Goal: Find specific page/section: Find specific page/section

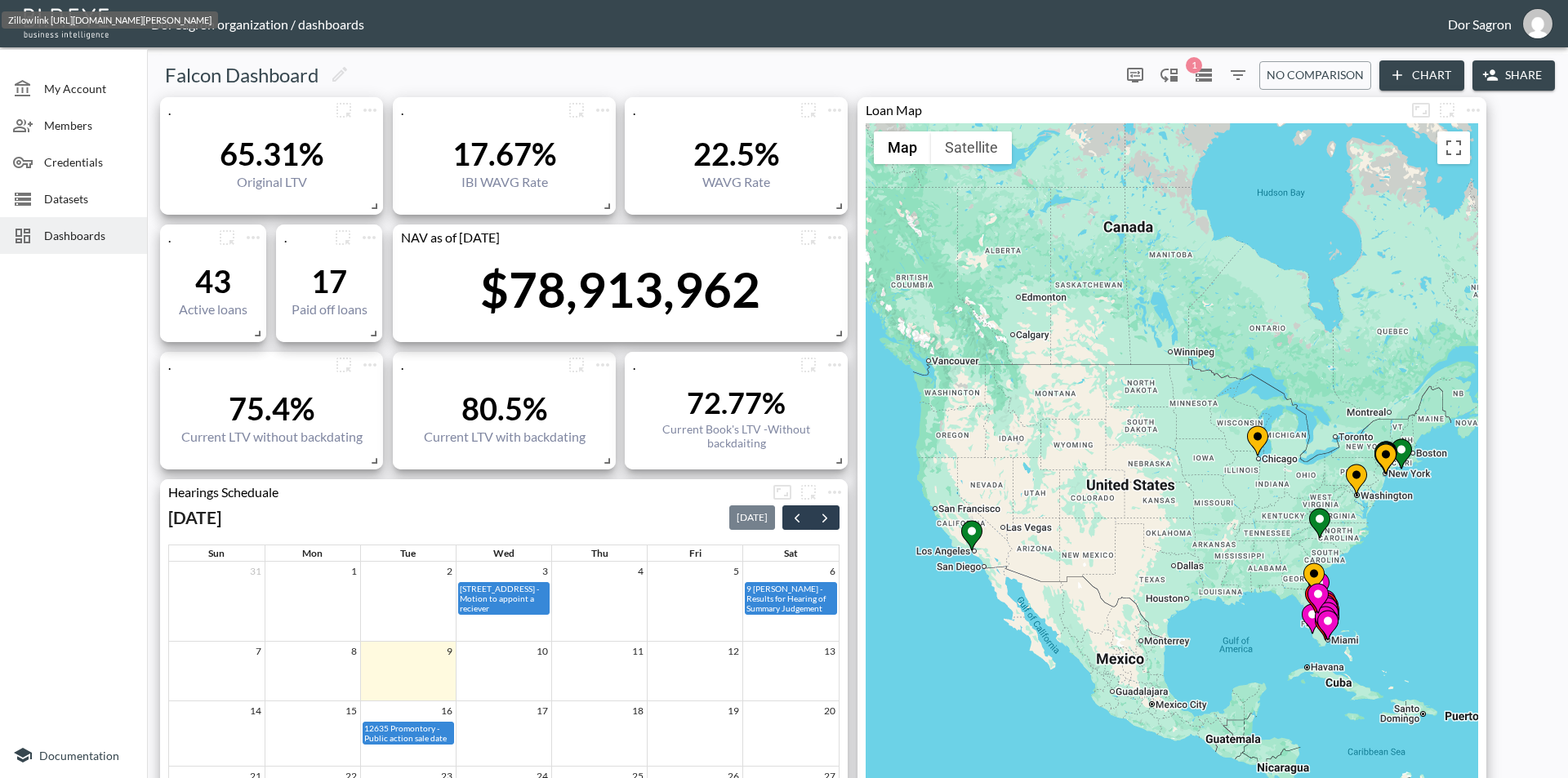
drag, startPoint x: 977, startPoint y: 586, endPoint x: 1037, endPoint y: 514, distance: 93.7
click at [1037, 514] on div "To activate drag with keyboard, press Alt + Enter. Once in keyboard drag state,…" at bounding box center [1172, 544] width 612 height 843
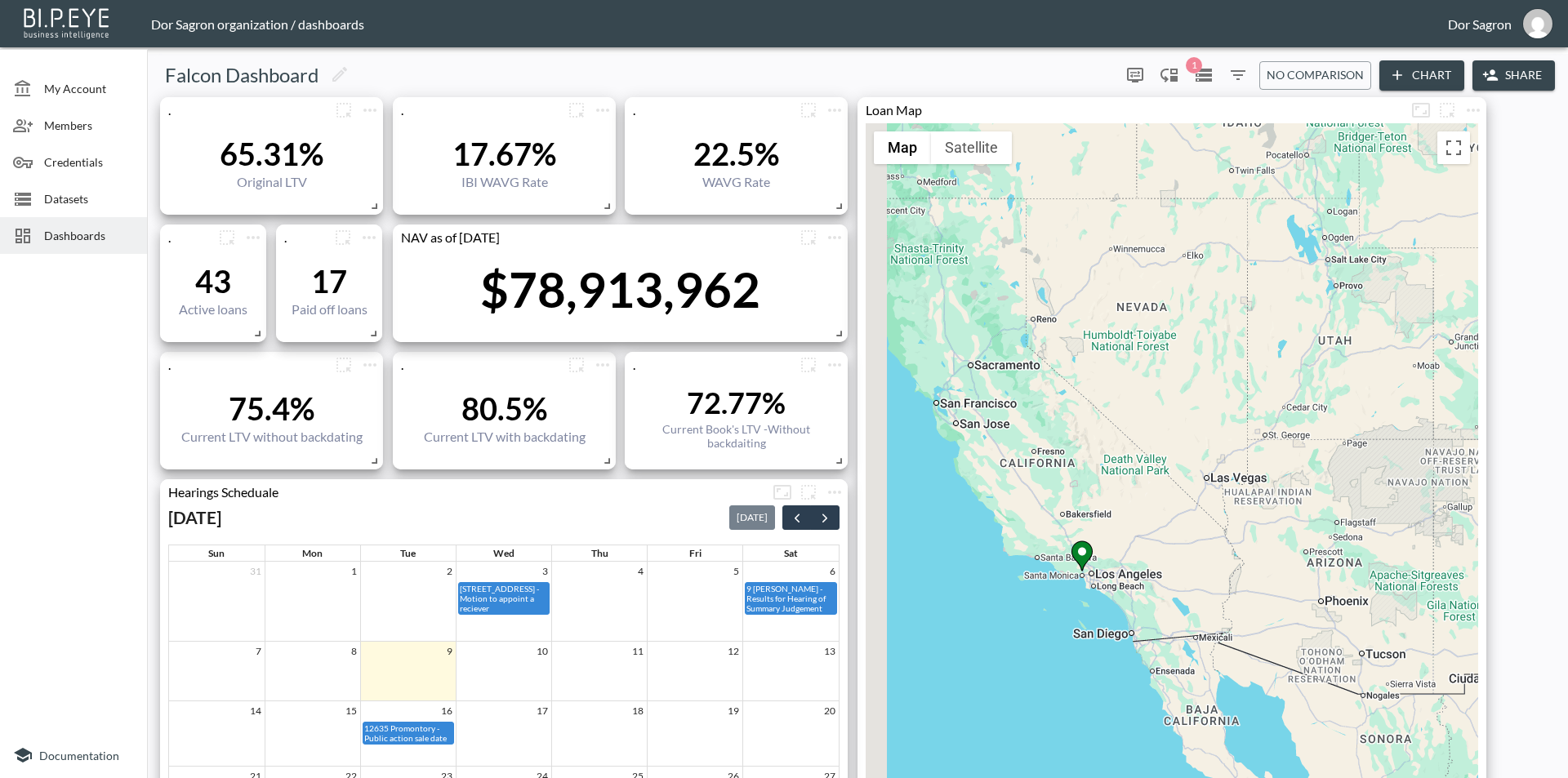
drag, startPoint x: 1102, startPoint y: 615, endPoint x: 1136, endPoint y: 538, distance: 84.2
click at [1136, 538] on div "To activate drag with keyboard, press Alt + Enter. Once in keyboard drag state,…" at bounding box center [1172, 544] width 612 height 843
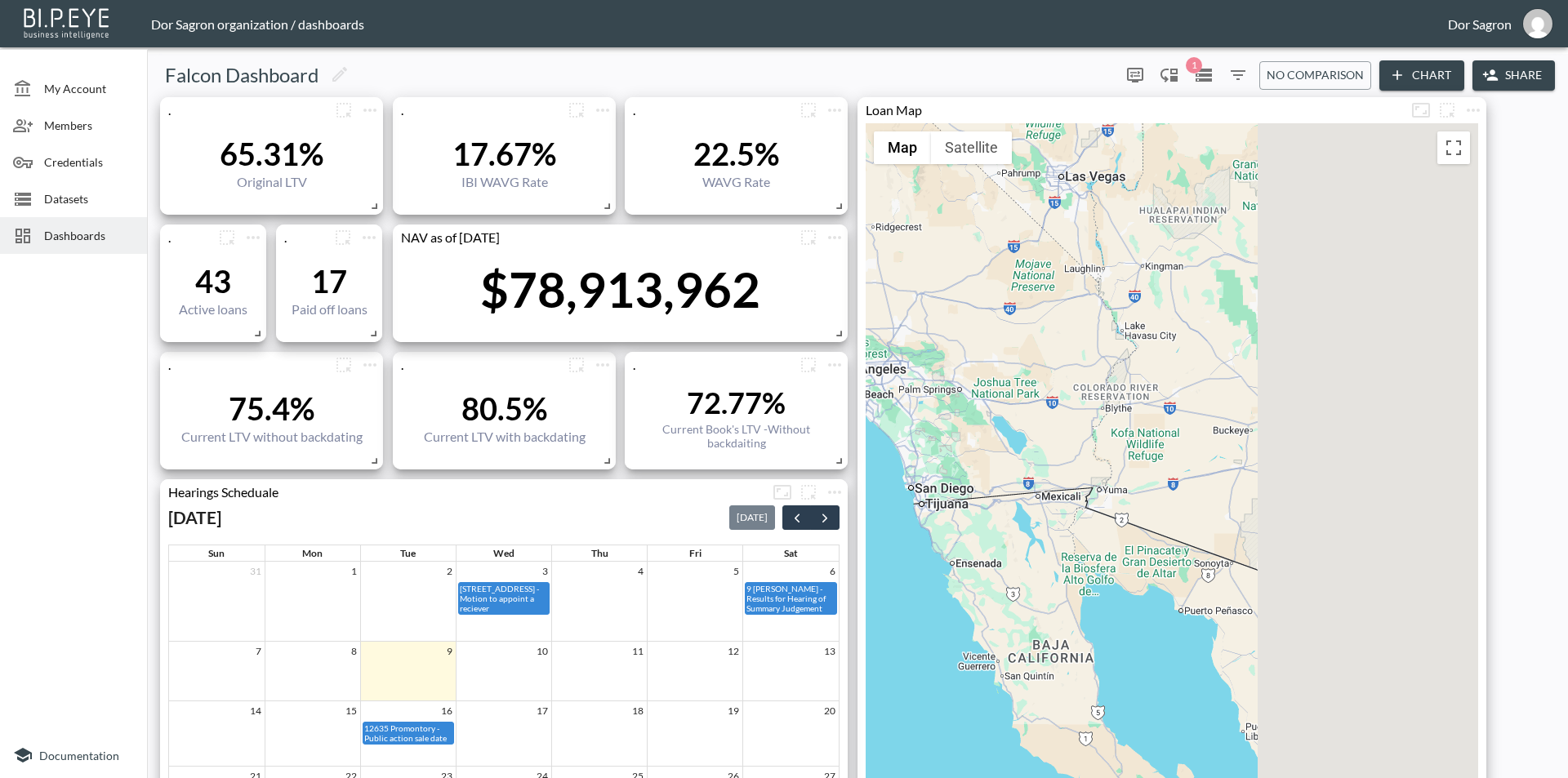
drag, startPoint x: 1288, startPoint y: 538, endPoint x: 963, endPoint y: 489, distance: 328.7
click at [963, 489] on div "To activate drag with keyboard, press Alt + Enter. Once in keyboard drag state,…" at bounding box center [1172, 544] width 612 height 843
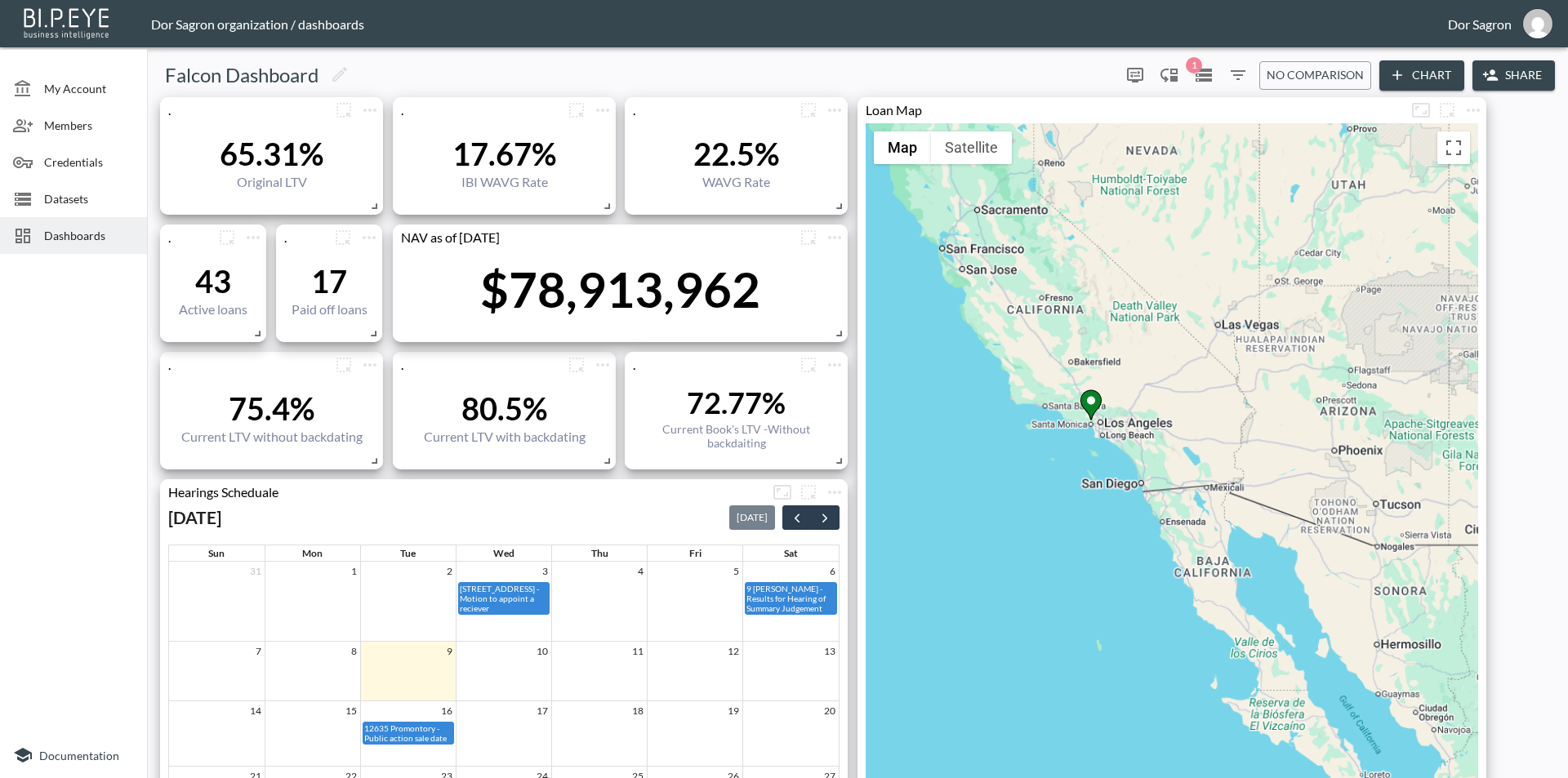
drag, startPoint x: 1051, startPoint y: 484, endPoint x: 1059, endPoint y: 480, distance: 8.9
click at [1044, 484] on div "To activate drag with keyboard, press Alt + Enter. Once in keyboard drag state,…" at bounding box center [1172, 544] width 612 height 843
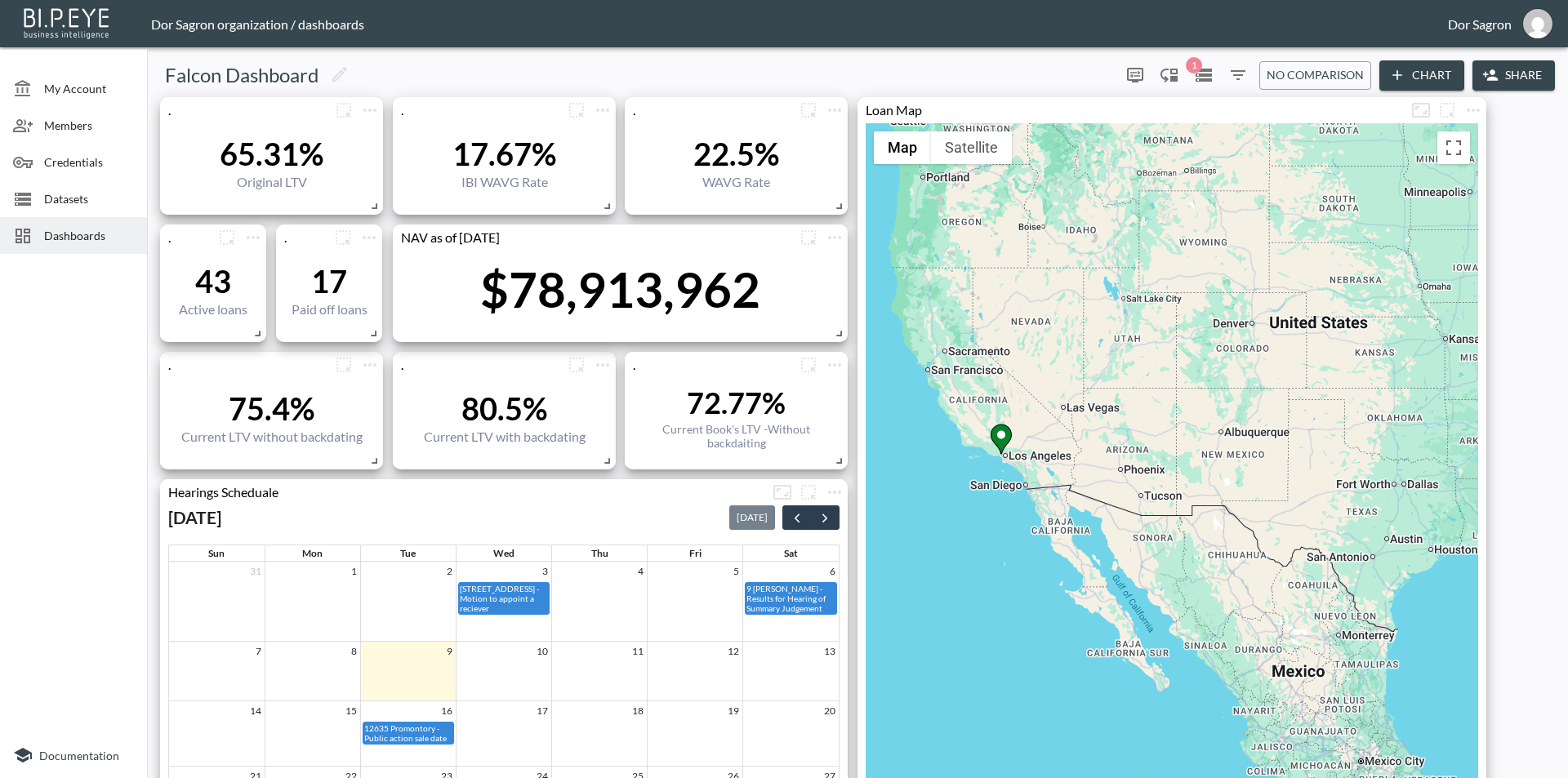
drag, startPoint x: 1312, startPoint y: 493, endPoint x: 1018, endPoint y: 513, distance: 294.7
click at [1014, 513] on div "To activate drag with keyboard, press Alt + Enter. Once in keyboard drag state,…" at bounding box center [1172, 544] width 612 height 843
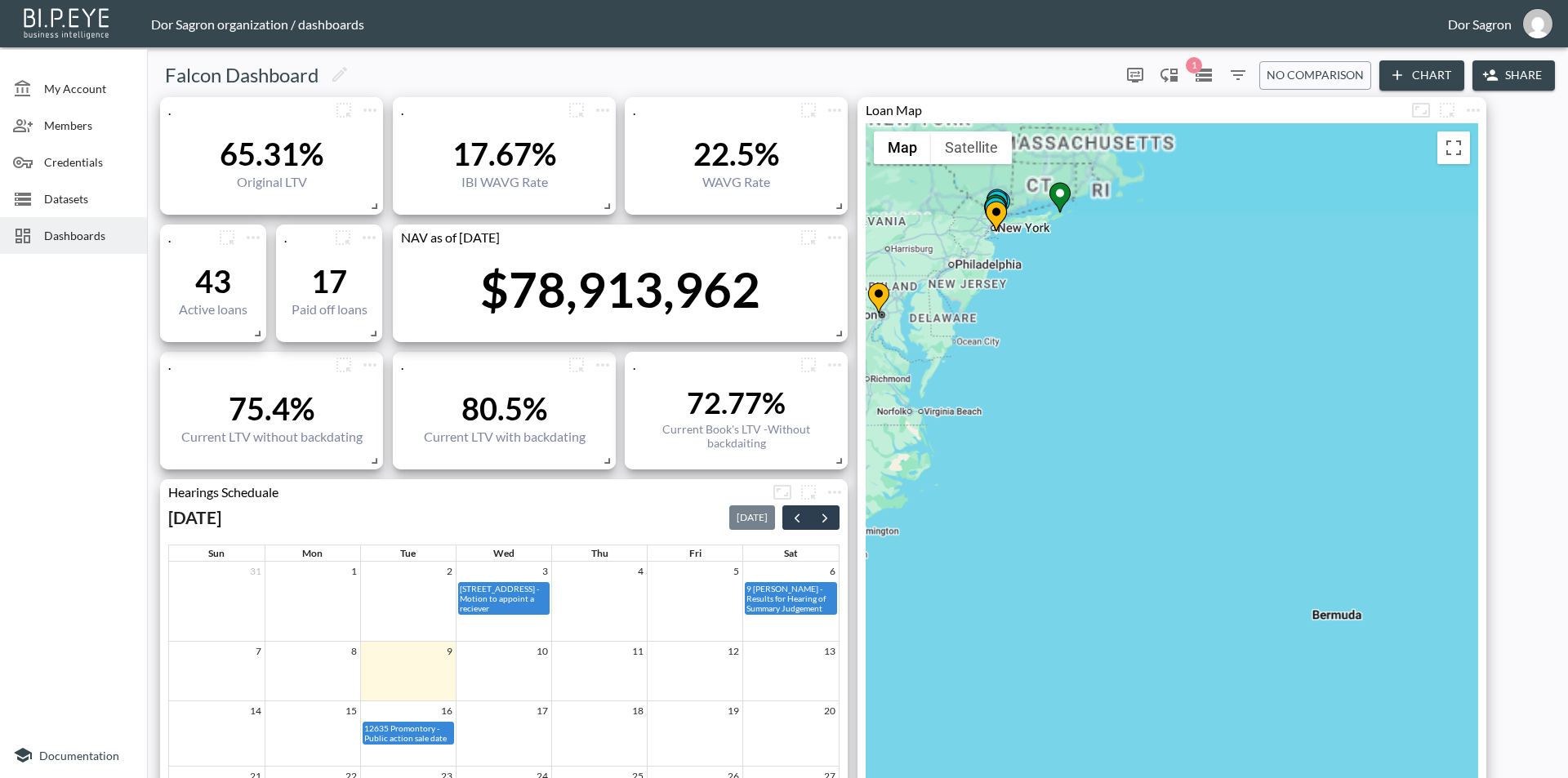
click at [1301, 530] on div "To activate drag with keyboard, press Alt + Enter. Once in keyboard drag state,…" at bounding box center [1172, 544] width 612 height 843
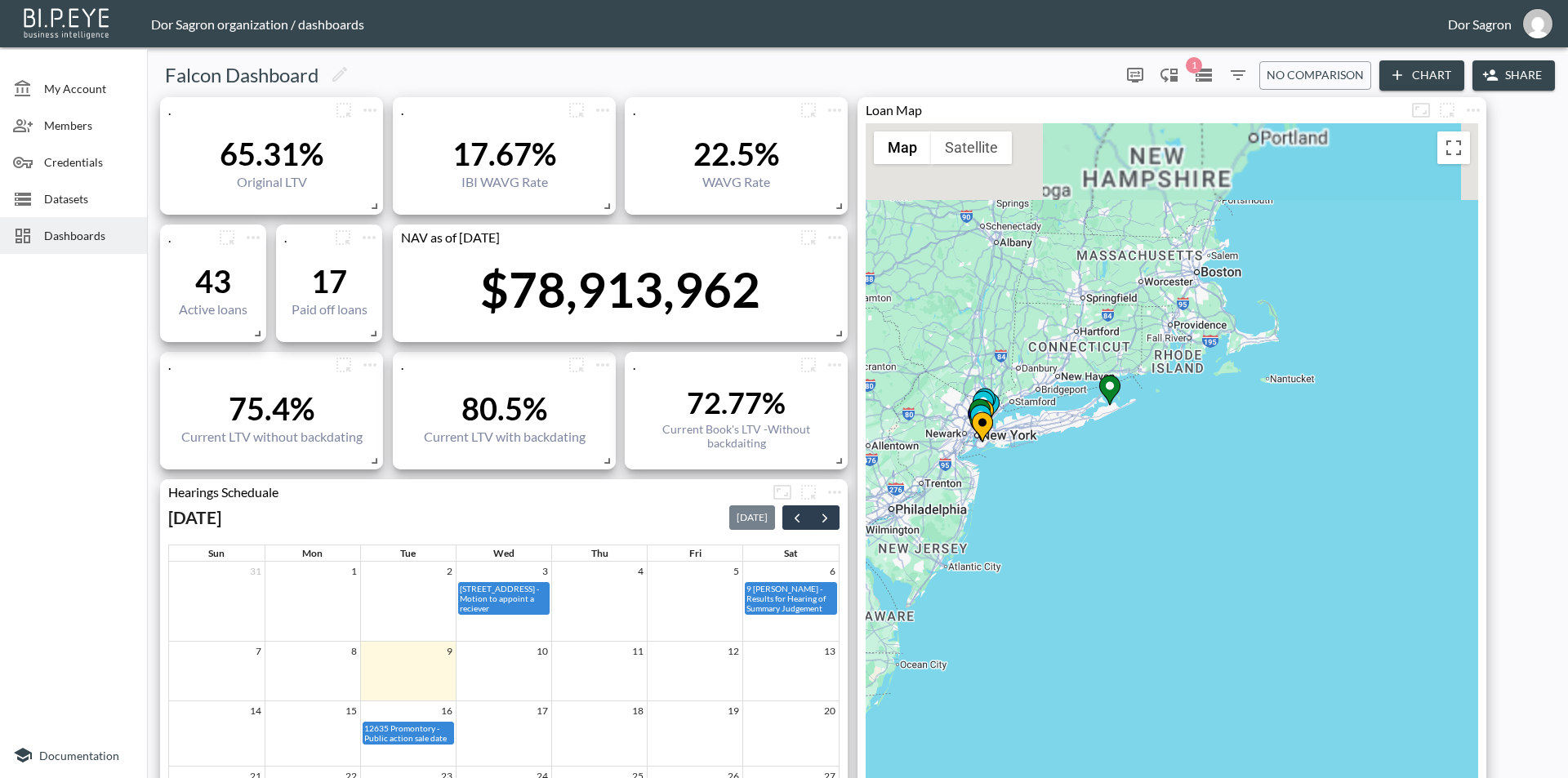
drag, startPoint x: 1081, startPoint y: 316, endPoint x: 1140, endPoint y: 409, distance: 110.1
click at [1140, 409] on div "To activate drag with keyboard, press Alt + Enter. Once in keyboard drag state,…" at bounding box center [1172, 544] width 612 height 843
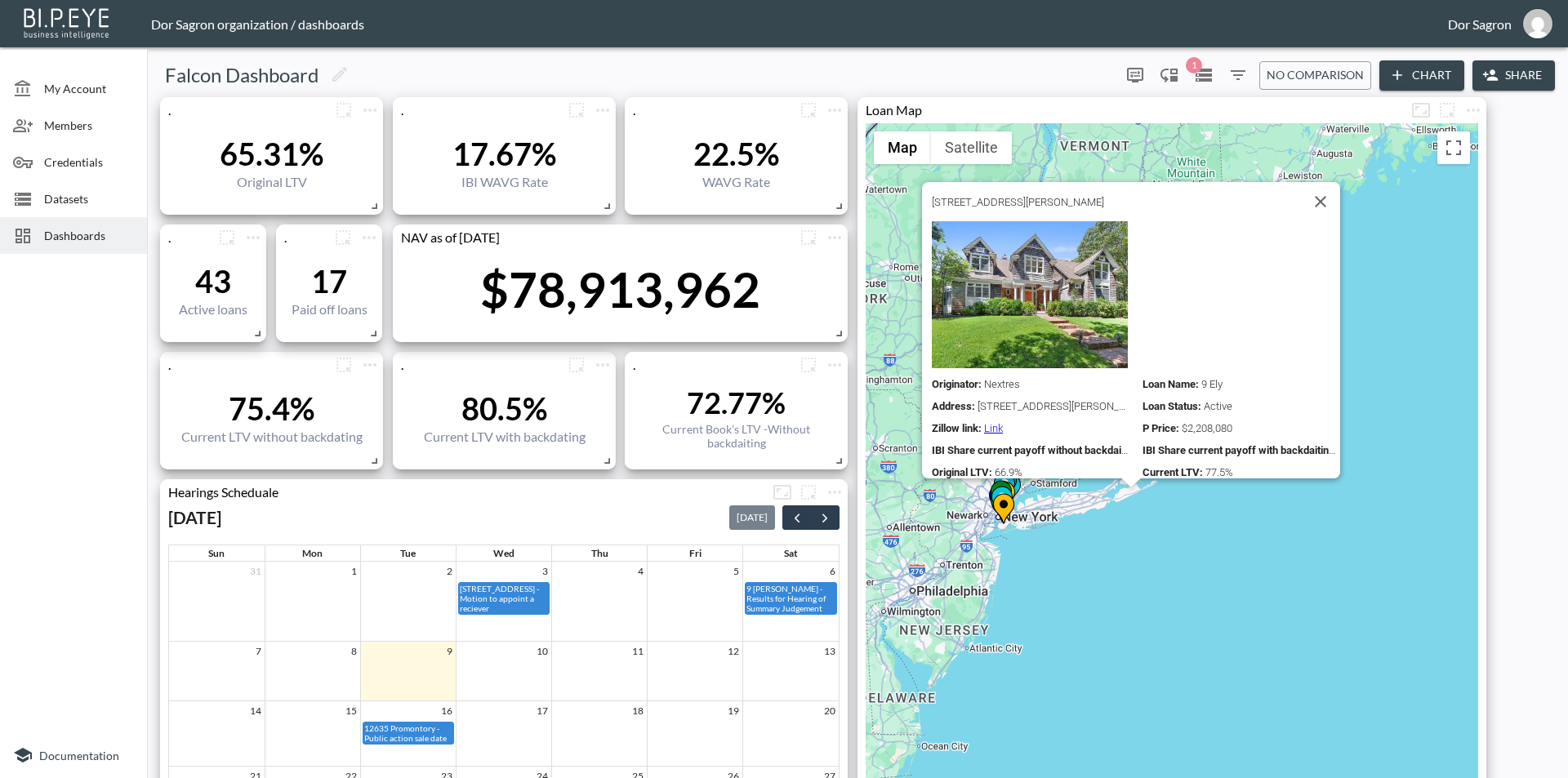
click at [1088, 345] on div "Originator : Nextres Loan Name : 9 [PERSON_NAME] Address : [STREET_ADDRESS][PER…" at bounding box center [1136, 349] width 409 height 257
